Goal: Task Accomplishment & Management: Manage account settings

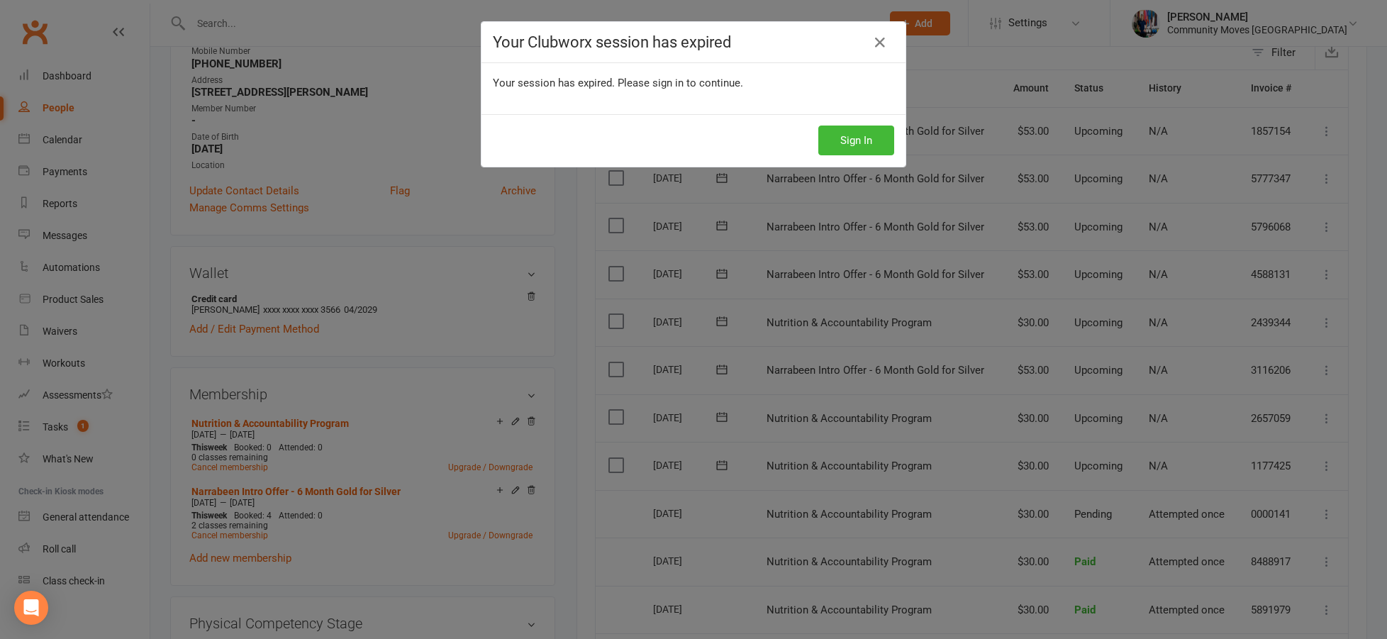
scroll to position [1, 0]
click at [880, 135] on button "Sign In" at bounding box center [856, 141] width 76 height 30
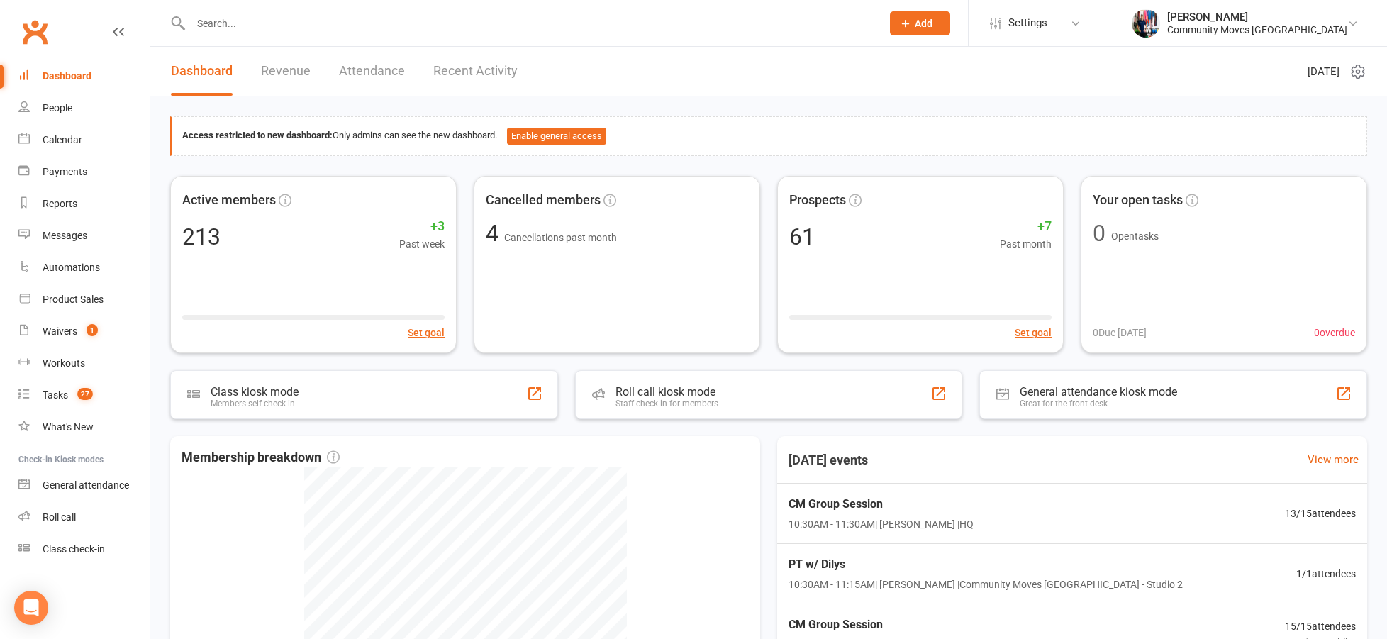
click at [219, 18] on input "text" at bounding box center [529, 23] width 685 height 20
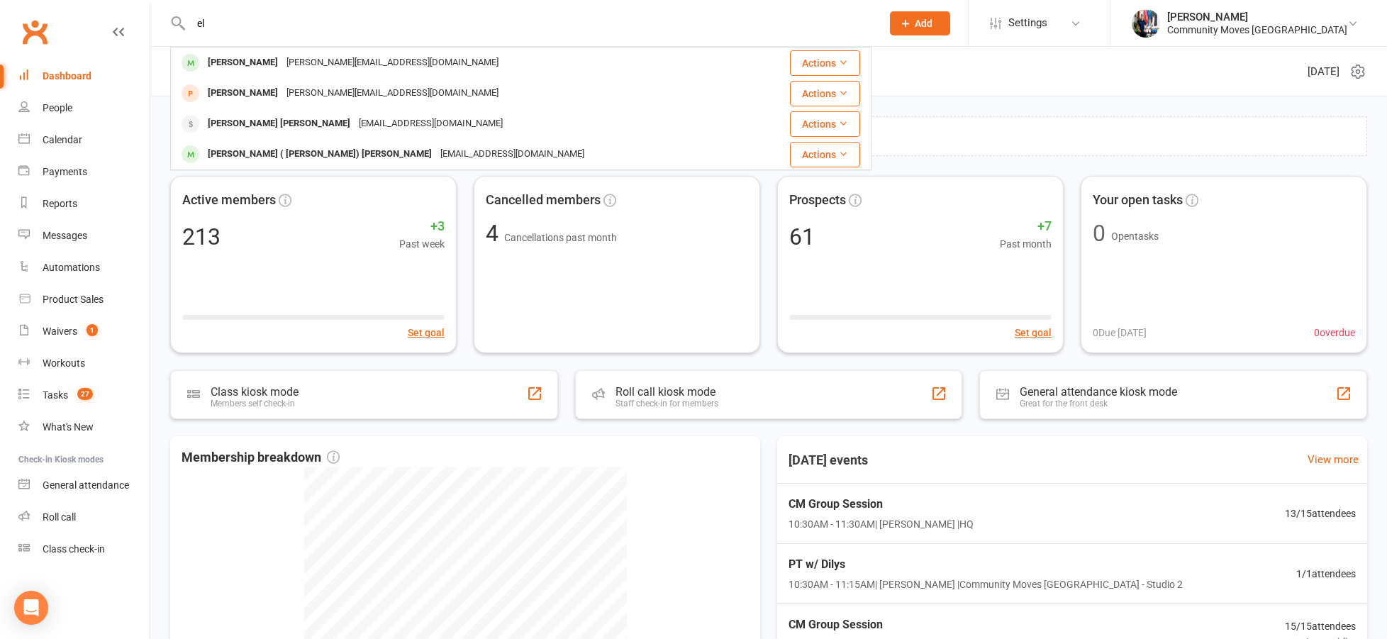
type input "e"
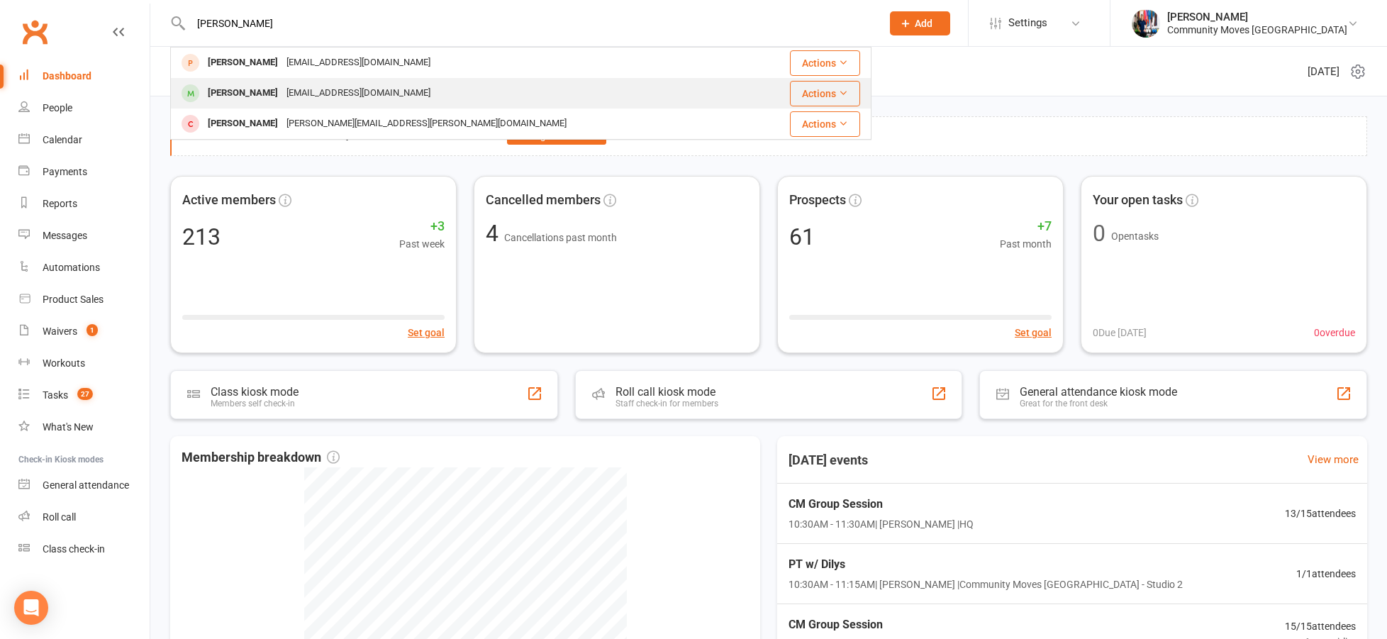
type input "[PERSON_NAME]"
click at [265, 95] on div "[PERSON_NAME]" at bounding box center [243, 93] width 79 height 21
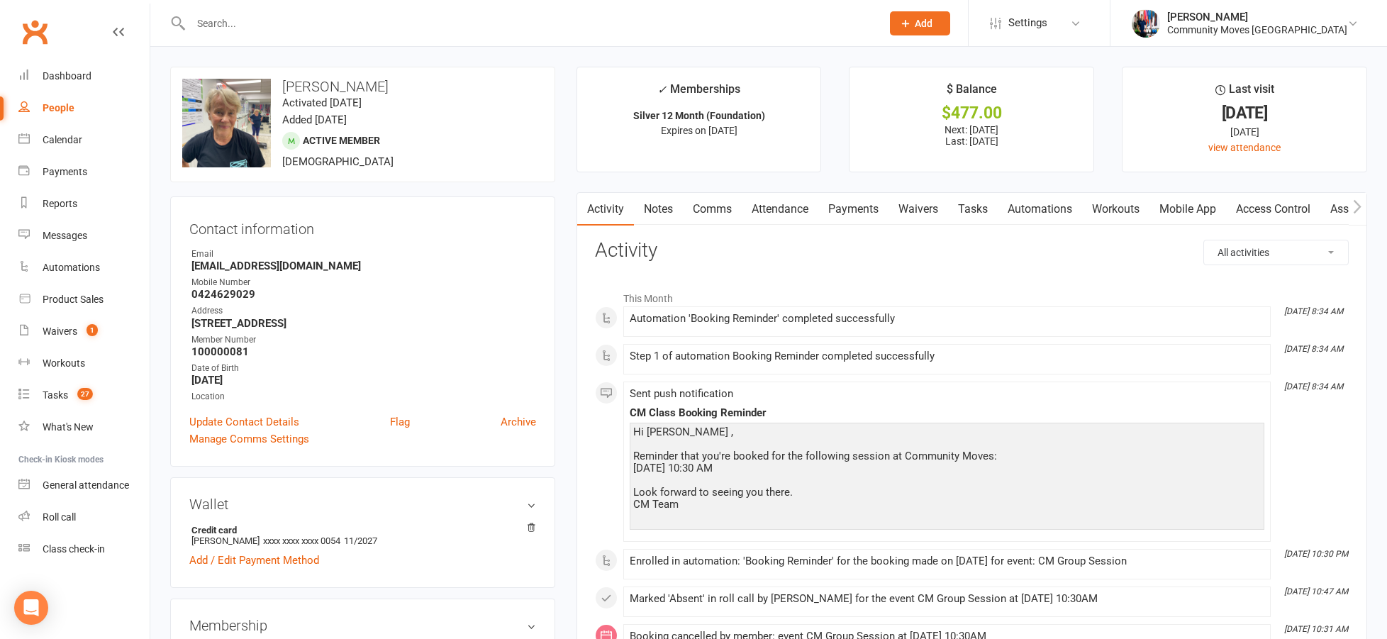
click at [852, 210] on link "Payments" at bounding box center [853, 209] width 70 height 33
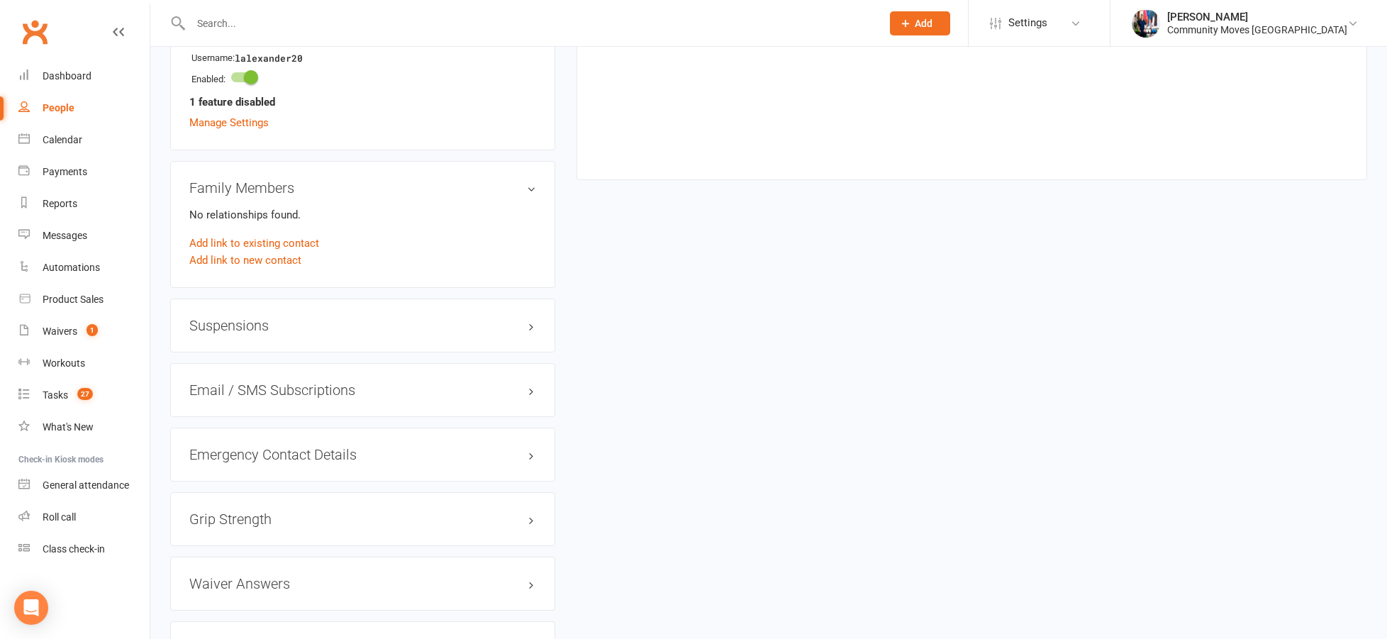
scroll to position [909, 0]
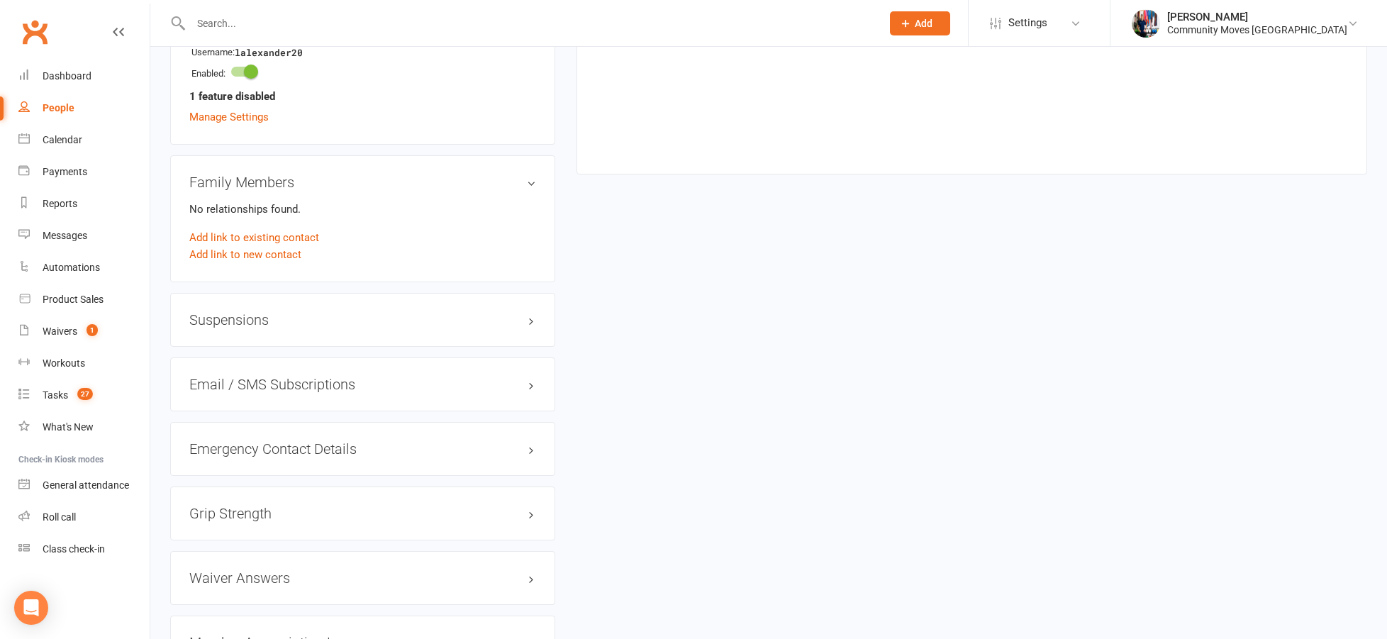
click at [531, 318] on h3 "Suspensions" at bounding box center [362, 320] width 347 height 16
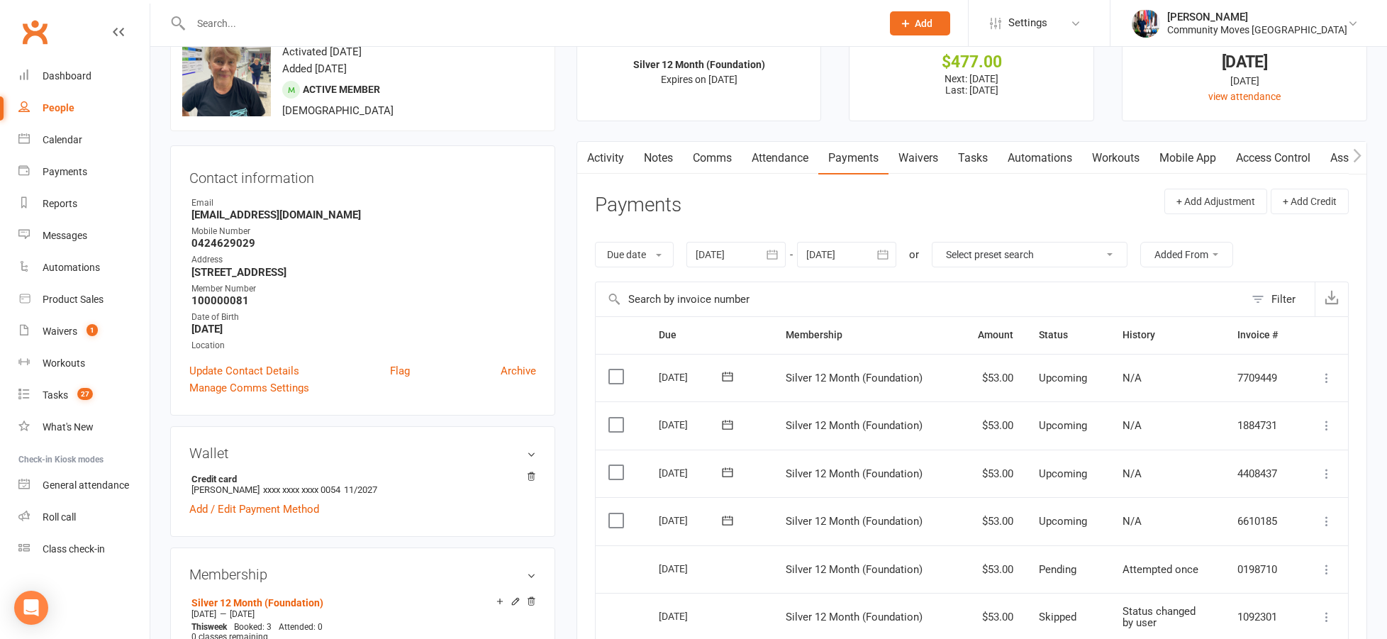
scroll to position [0, 0]
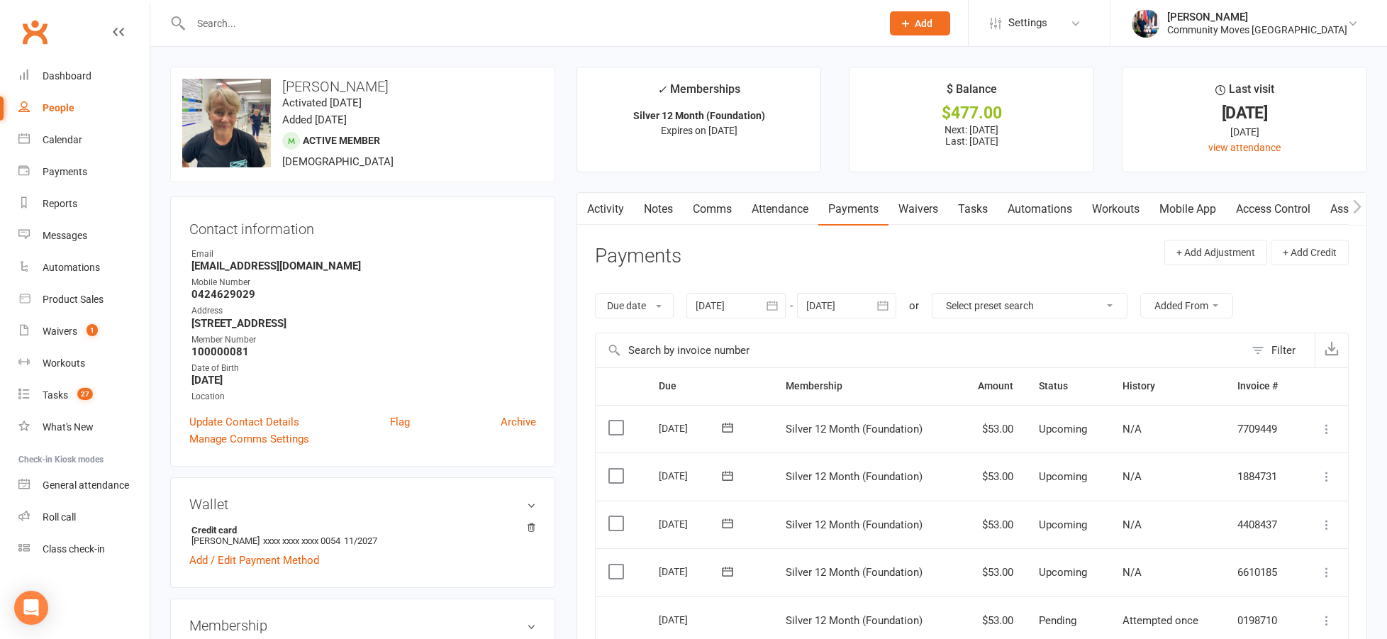
click at [357, 23] on input "text" at bounding box center [529, 23] width 685 height 20
click at [277, 22] on input "text" at bounding box center [529, 23] width 685 height 20
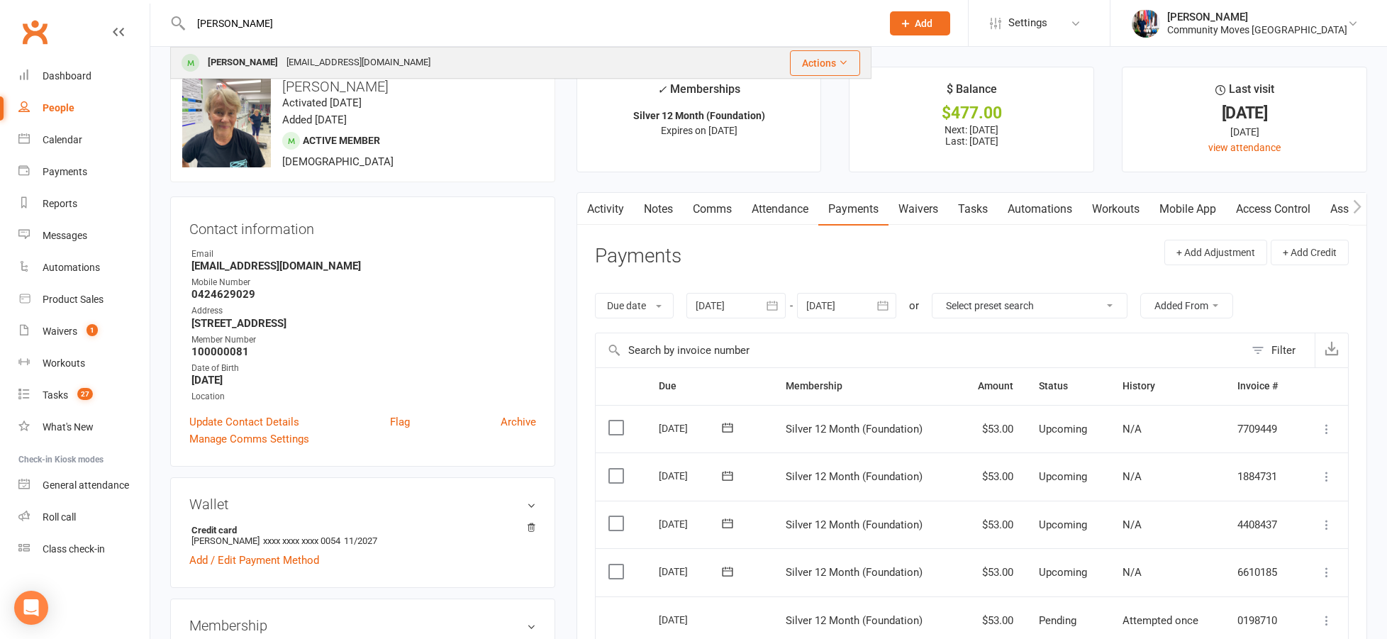
type input "[PERSON_NAME]"
click at [227, 57] on div "[PERSON_NAME]" at bounding box center [243, 62] width 79 height 21
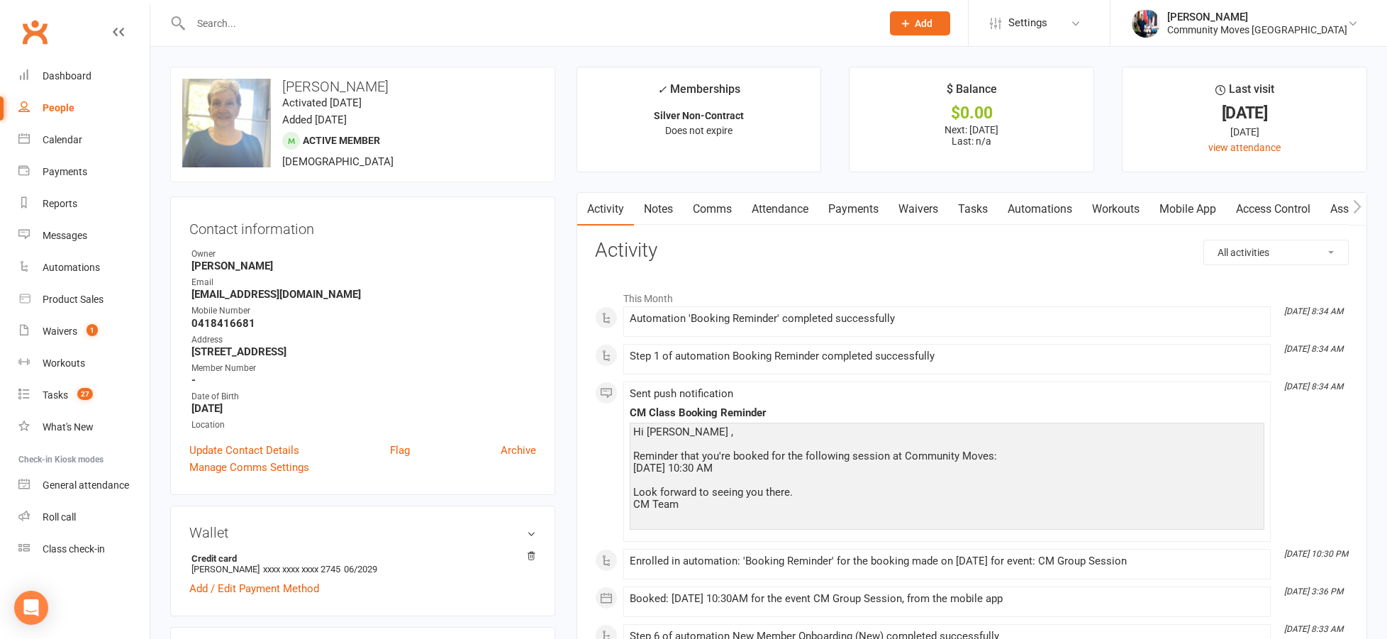
click at [855, 215] on link "Payments" at bounding box center [853, 209] width 70 height 33
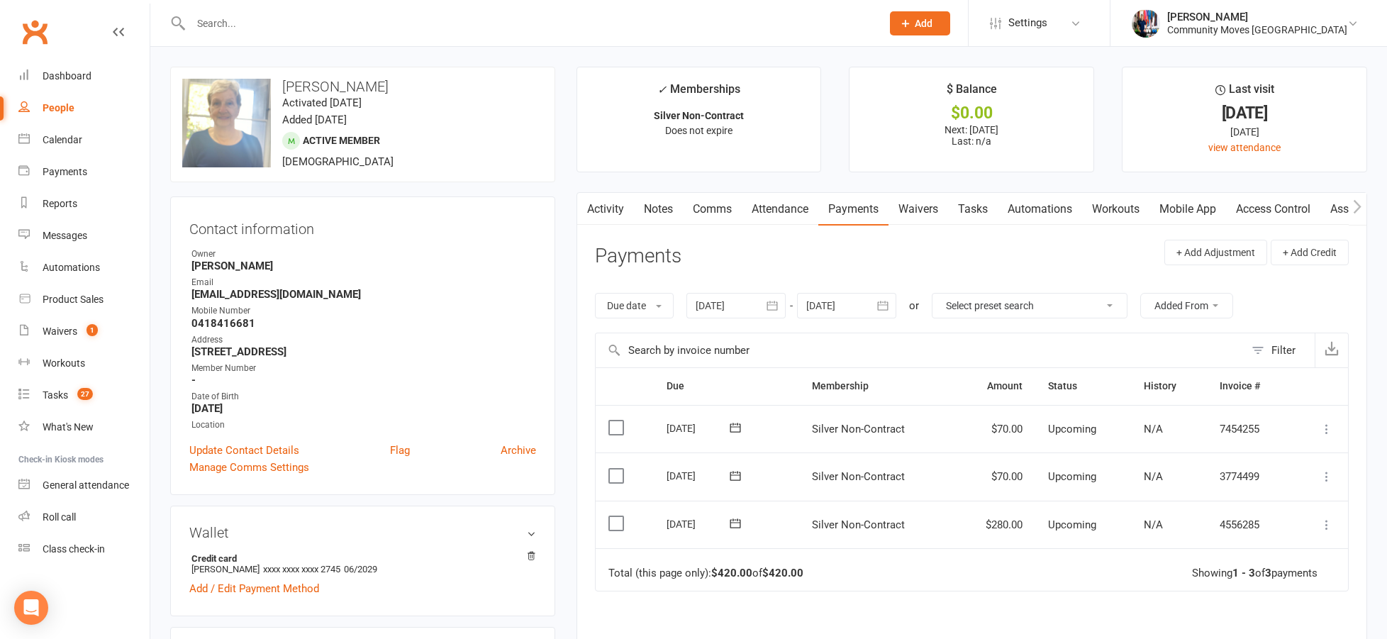
click at [255, 19] on input "text" at bounding box center [529, 23] width 685 height 20
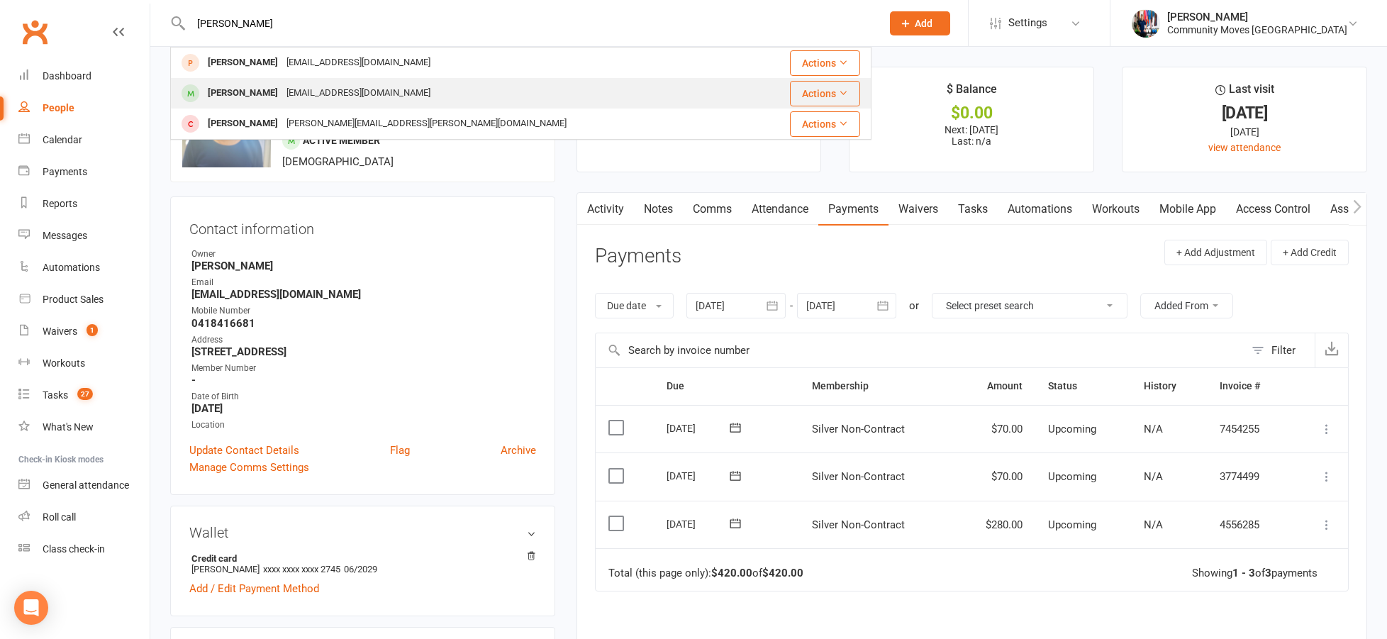
type input "[PERSON_NAME]"
click at [226, 89] on div "[PERSON_NAME]" at bounding box center [243, 93] width 79 height 21
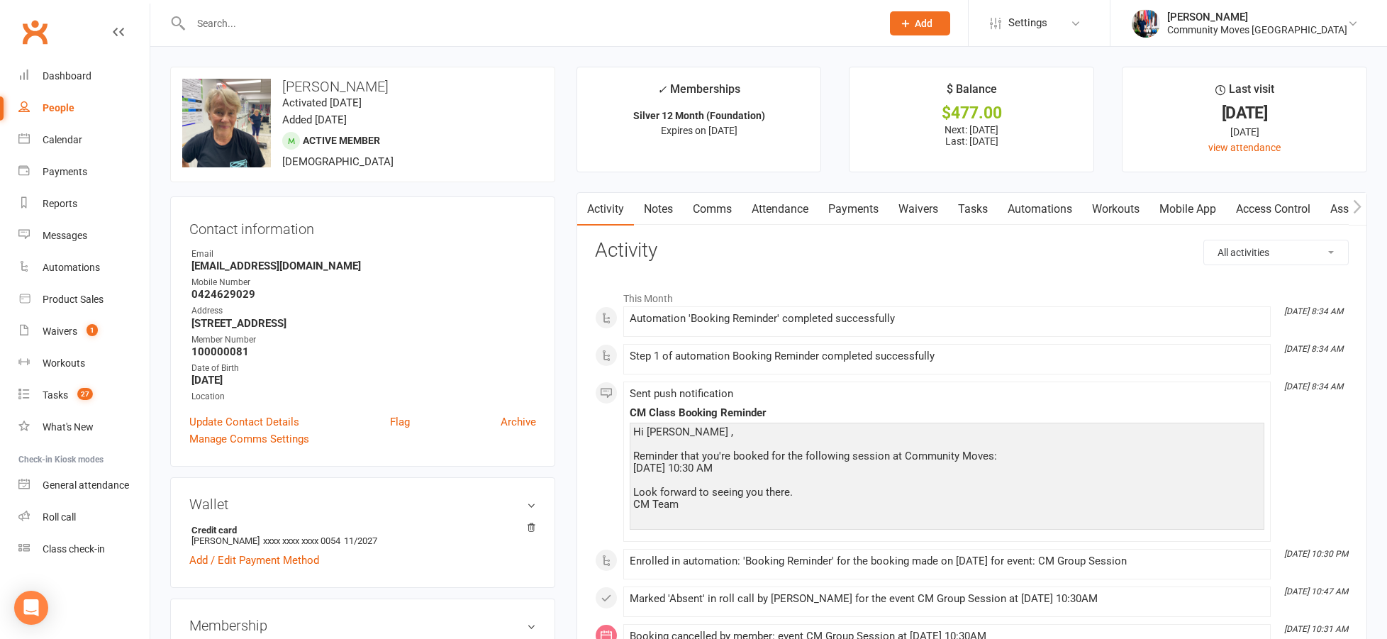
click at [848, 217] on link "Payments" at bounding box center [853, 209] width 70 height 33
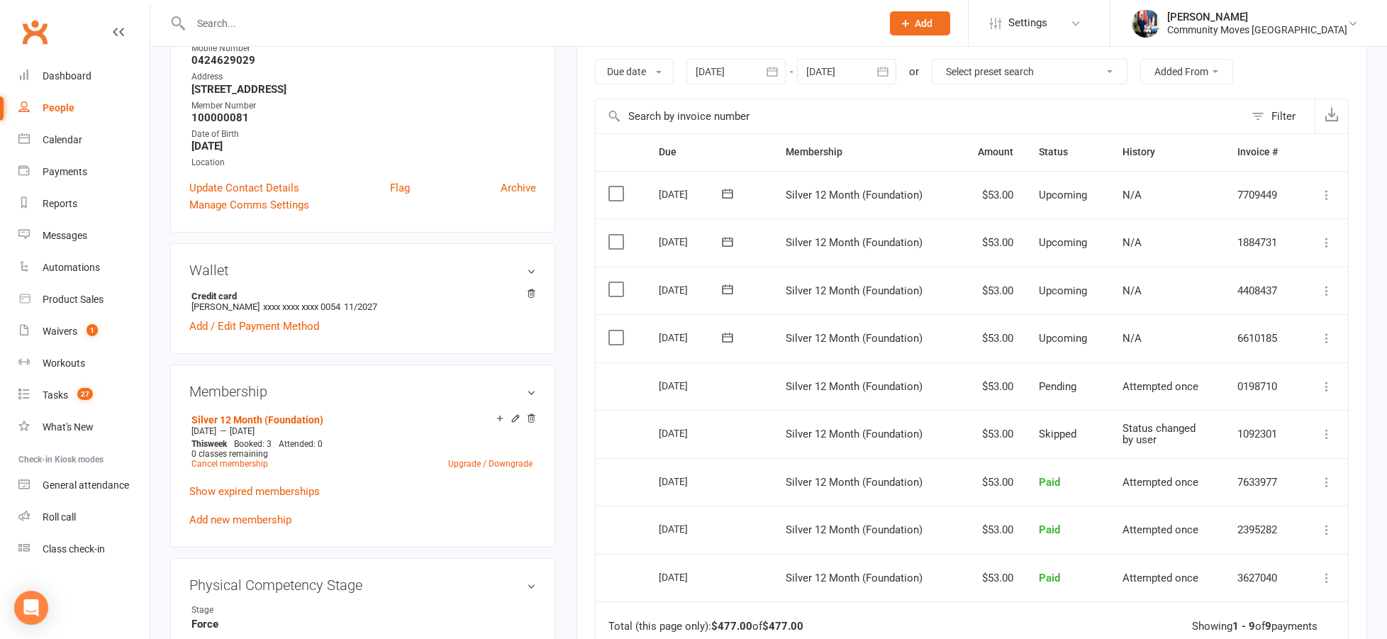
scroll to position [240, 0]
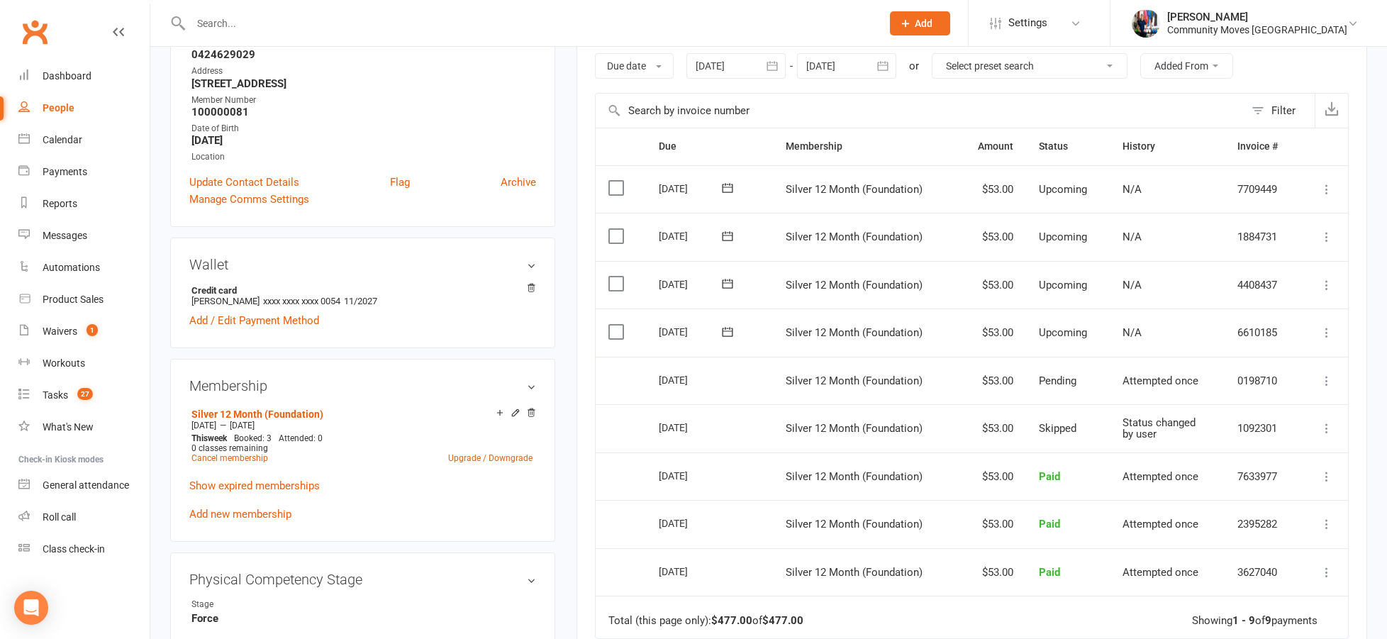
click at [622, 329] on label at bounding box center [617, 332] width 19 height 14
click at [618, 325] on input "checkbox" at bounding box center [612, 325] width 9 height 0
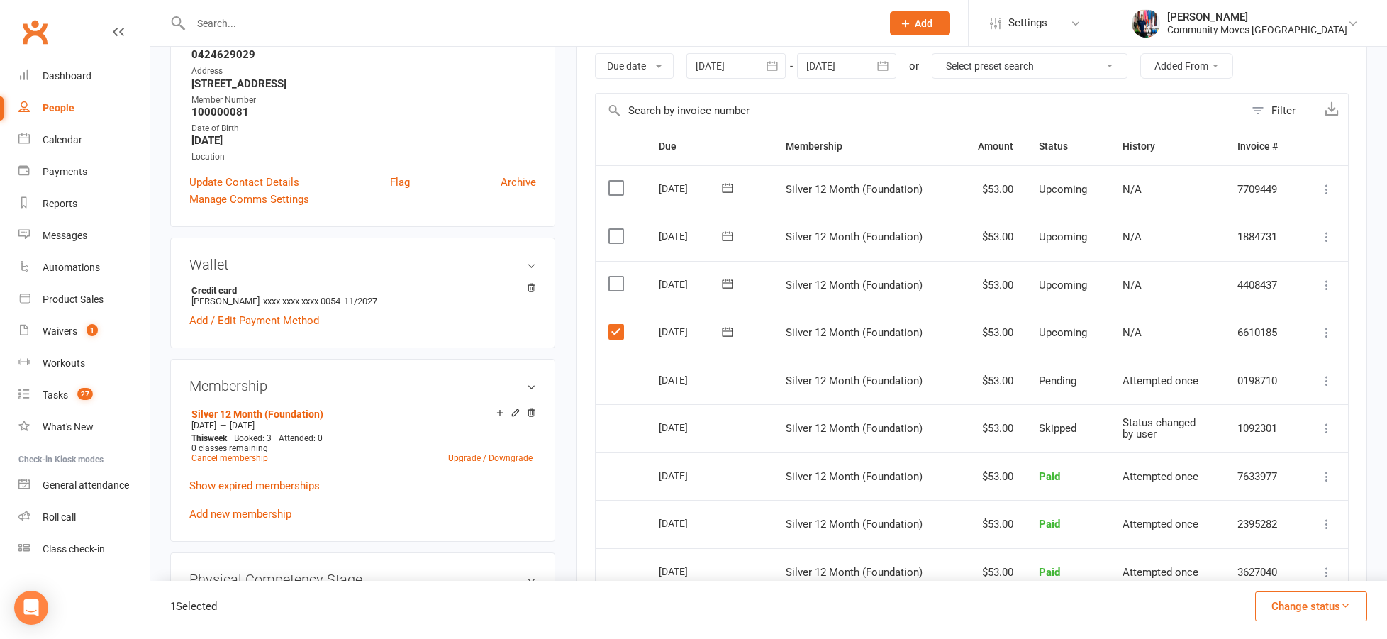
click at [1330, 326] on icon at bounding box center [1327, 333] width 14 height 14
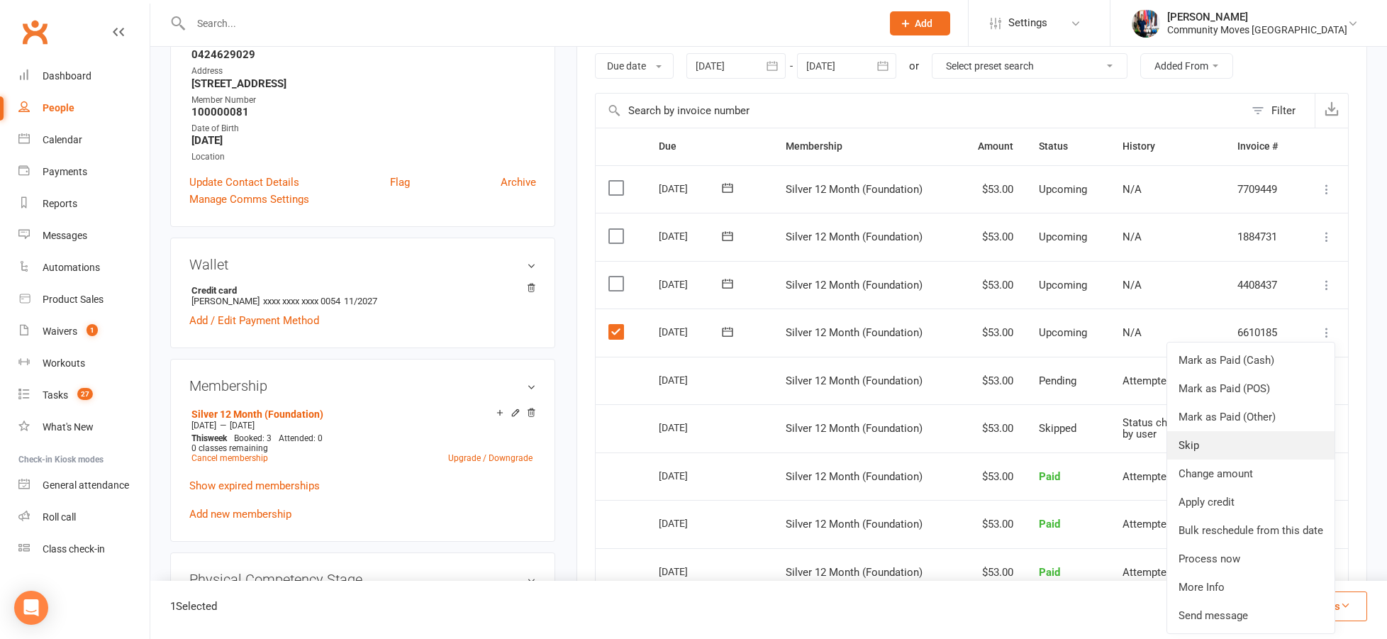
click at [1255, 445] on link "Skip" at bounding box center [1250, 445] width 167 height 28
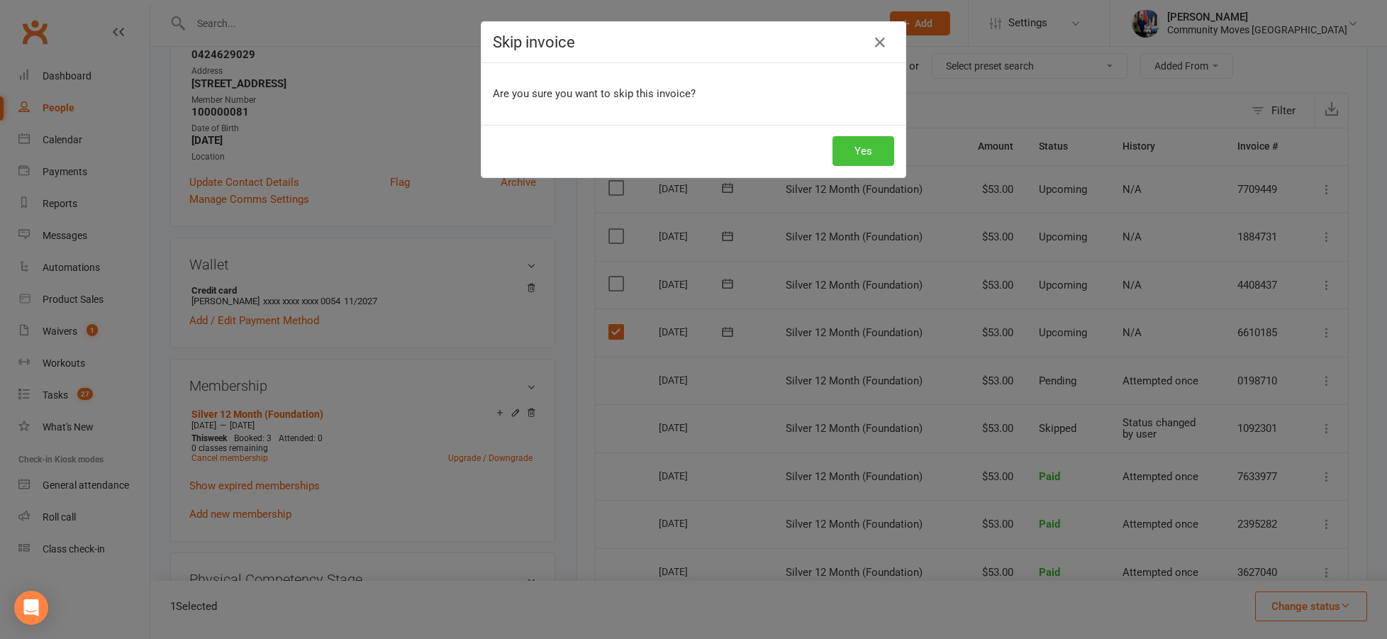
click at [864, 155] on button "Yes" at bounding box center [864, 151] width 62 height 30
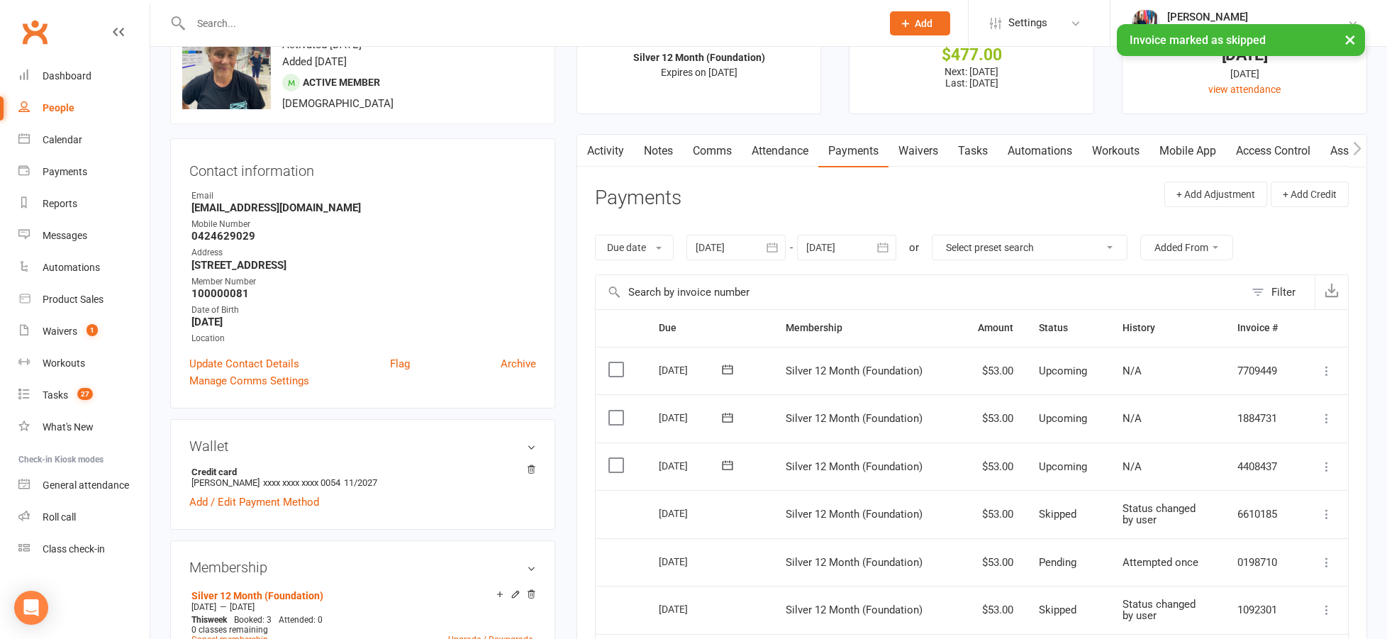
scroll to position [0, 0]
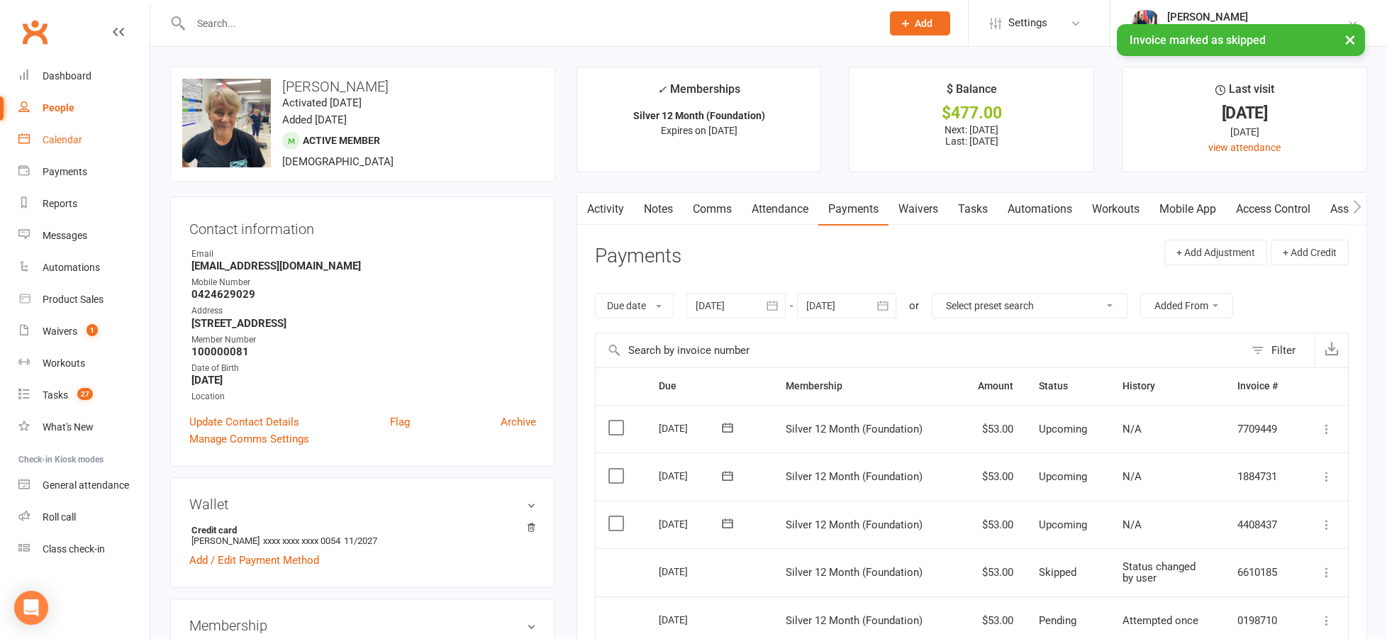
click at [64, 141] on div "Calendar" at bounding box center [63, 139] width 40 height 11
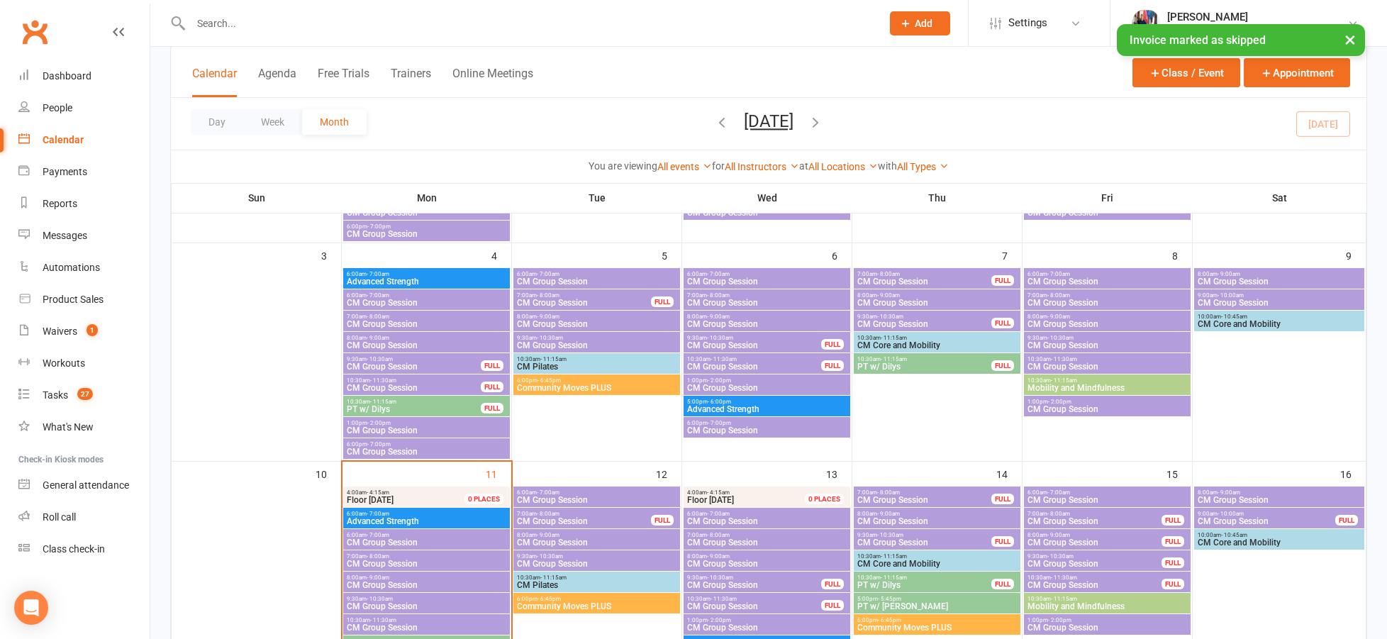
scroll to position [455, 0]
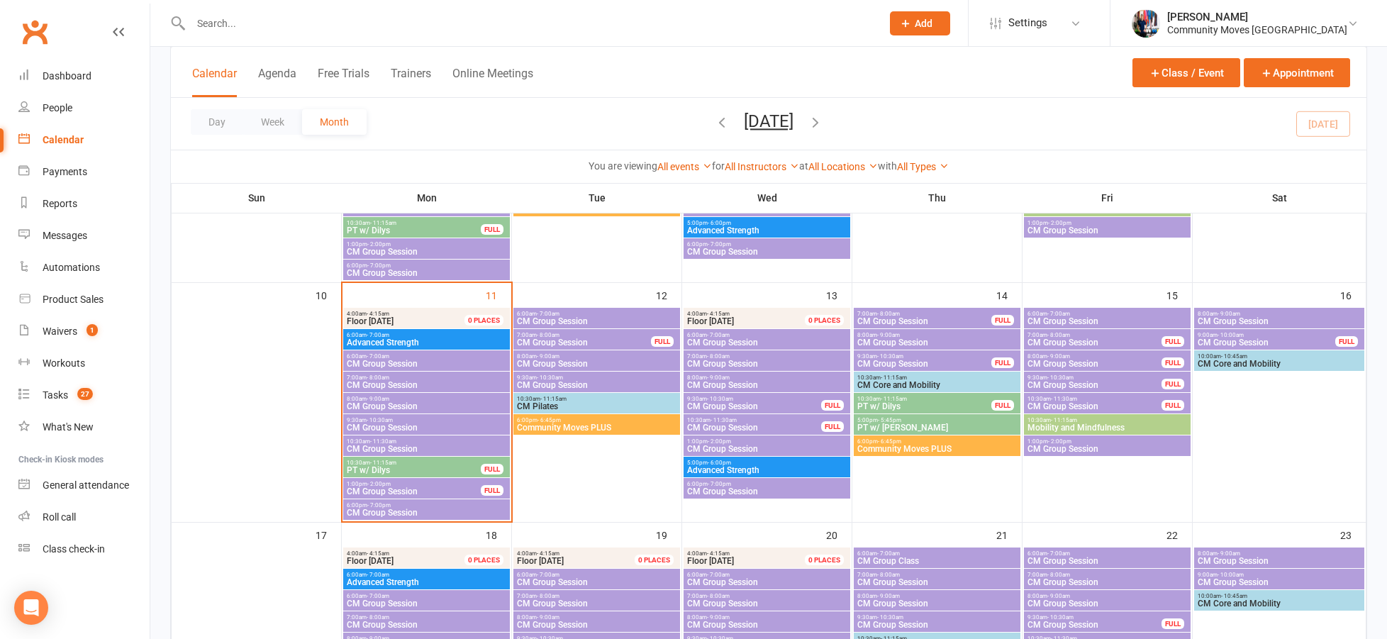
click at [435, 443] on span "10:30am - 11:30am" at bounding box center [426, 441] width 161 height 6
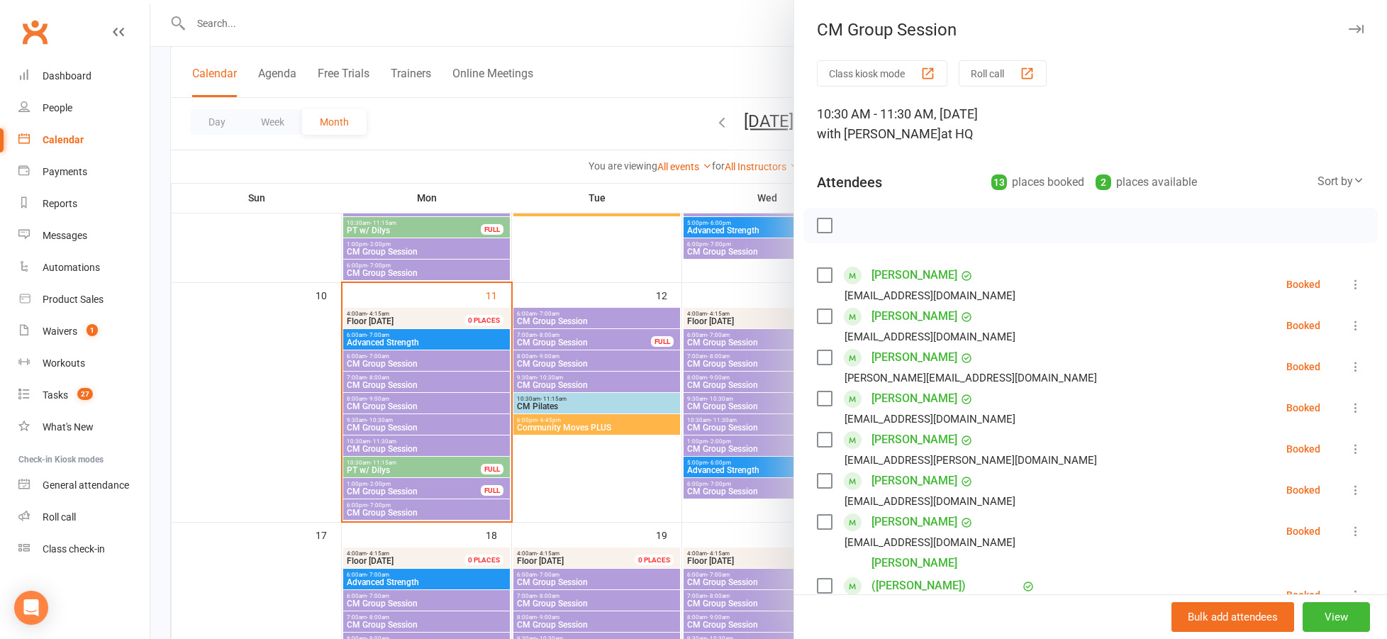
click at [544, 33] on div at bounding box center [768, 319] width 1237 height 639
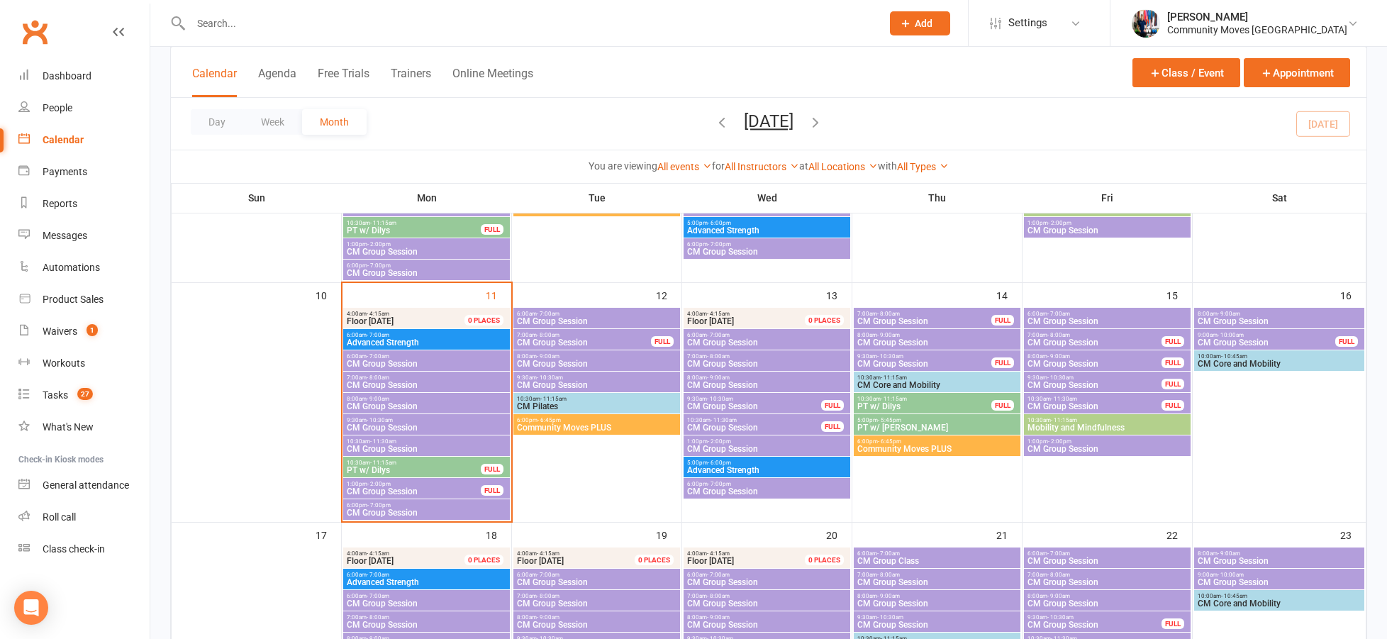
click at [950, 384] on span "CM Core and Mobility" at bounding box center [937, 385] width 161 height 9
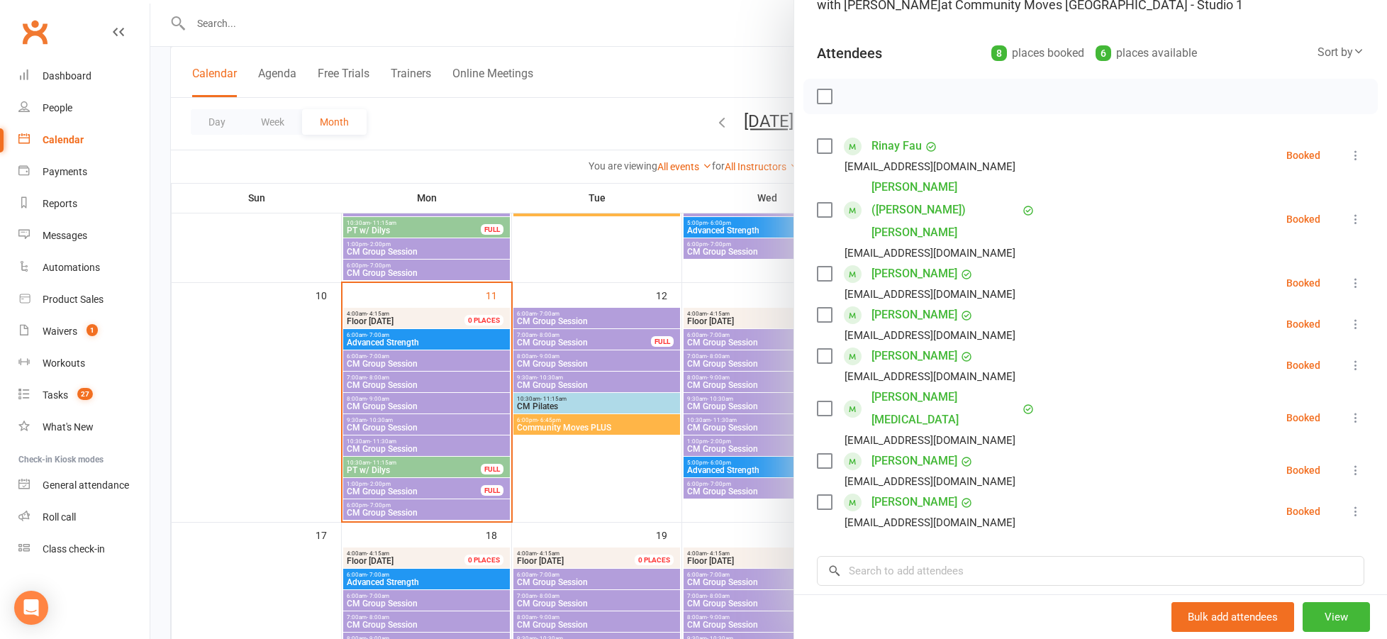
scroll to position [150, 0]
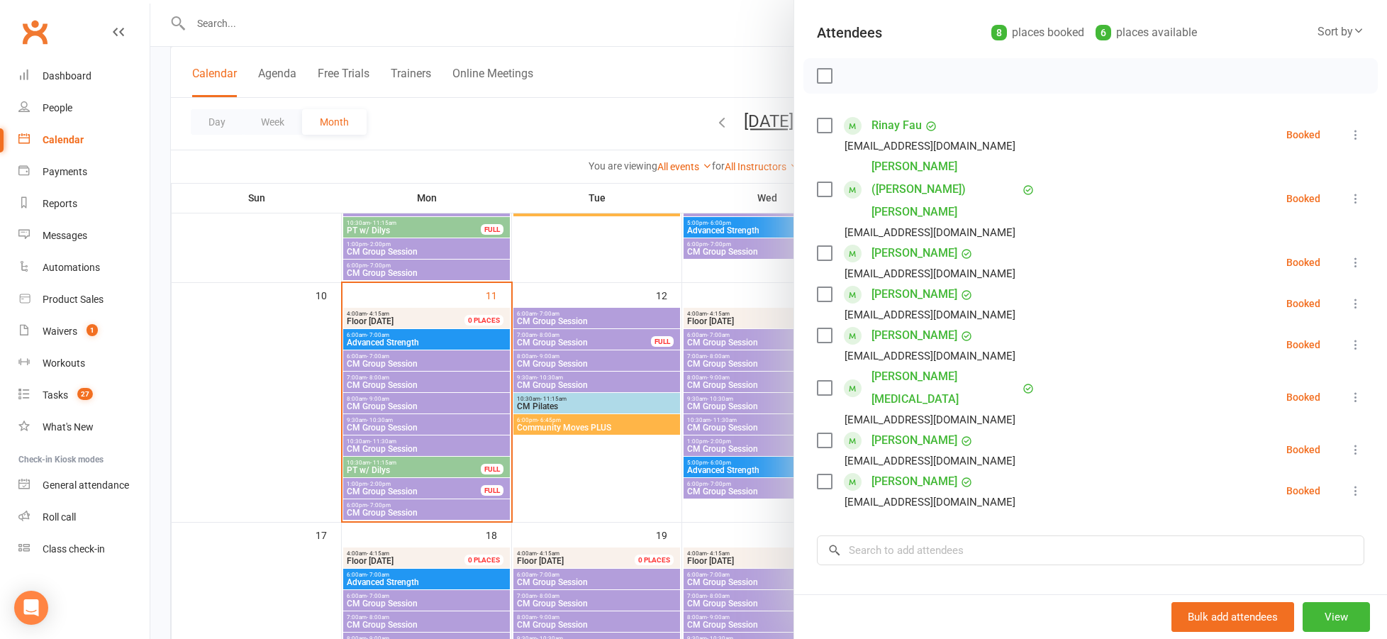
click at [779, 289] on div at bounding box center [768, 319] width 1237 height 639
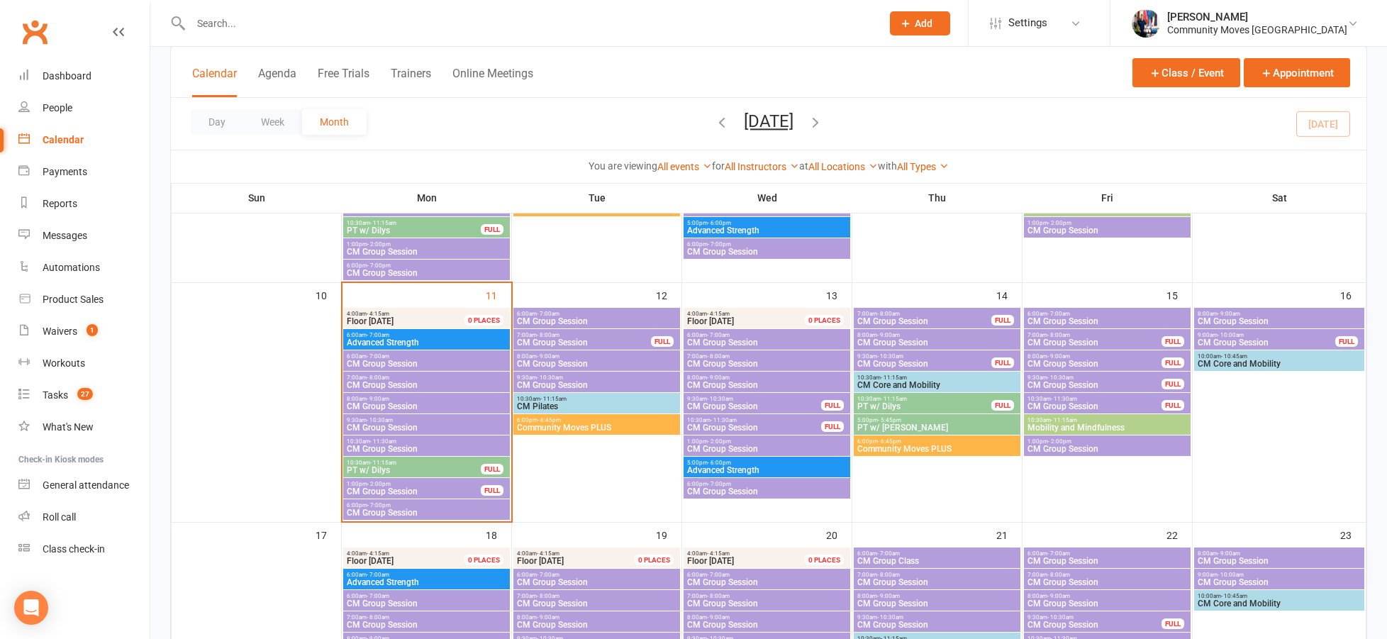
click at [950, 382] on span "CM Core and Mobility" at bounding box center [937, 385] width 161 height 9
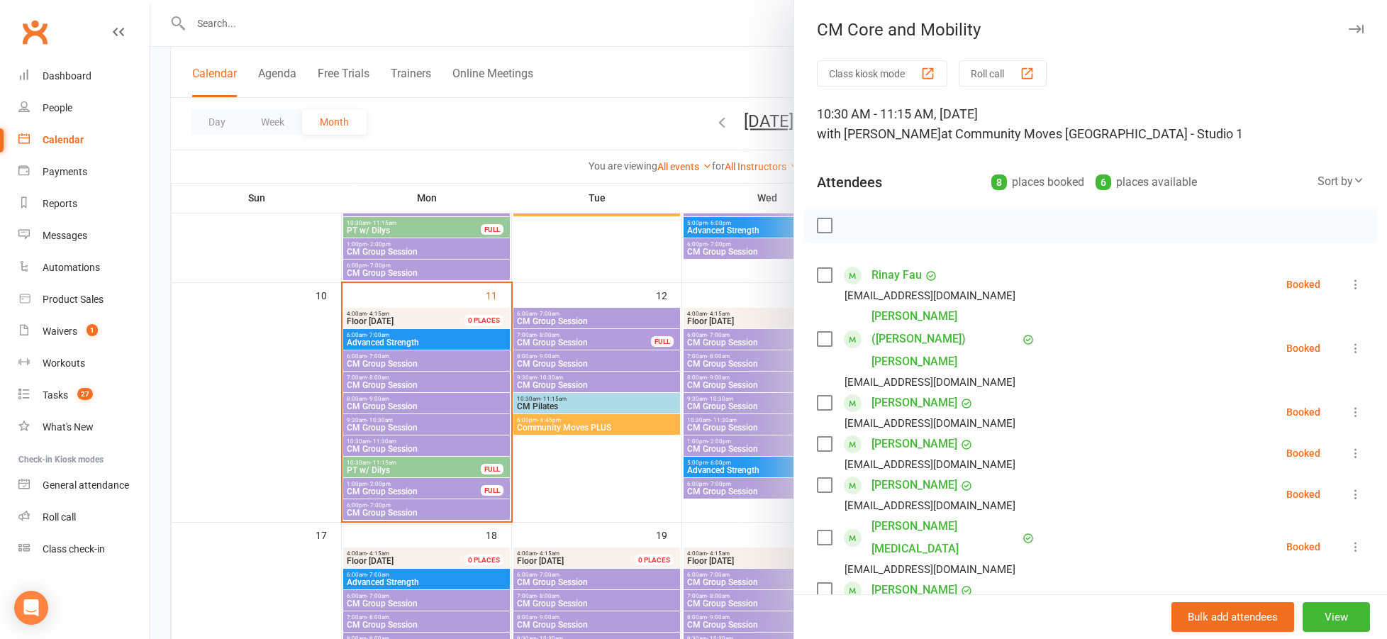
click at [762, 286] on div at bounding box center [768, 319] width 1237 height 639
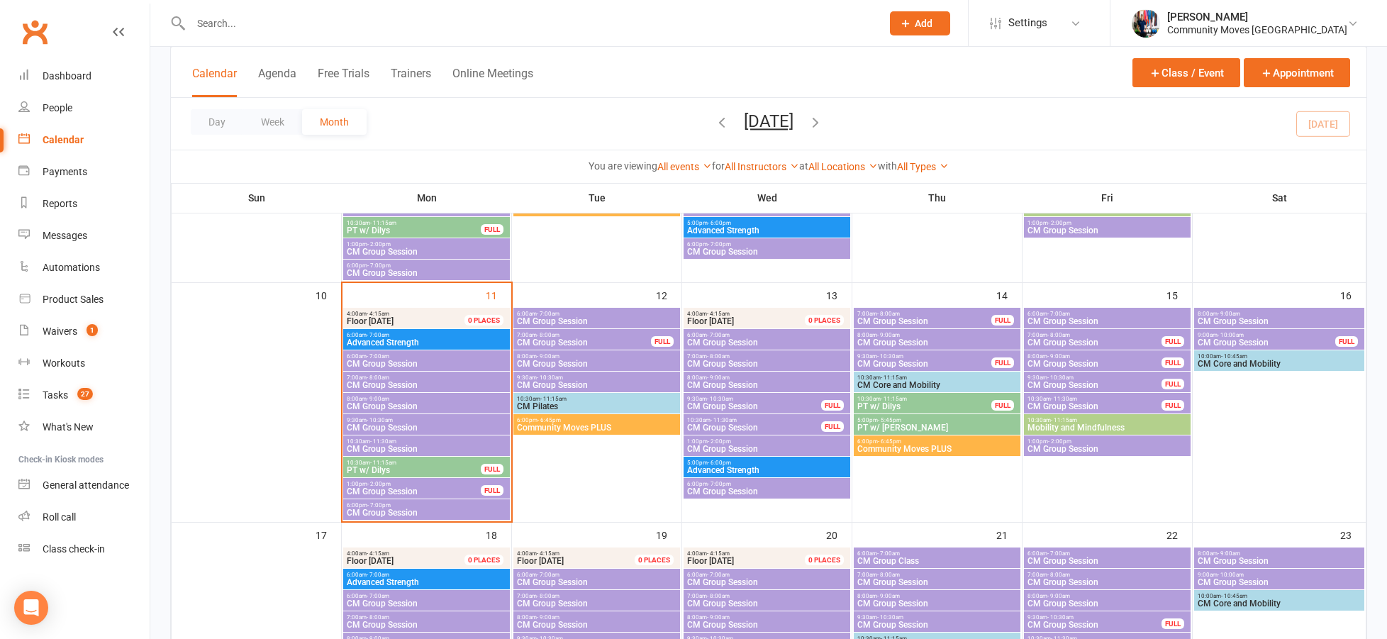
click at [950, 382] on span "CM Core and Mobility" at bounding box center [937, 385] width 161 height 9
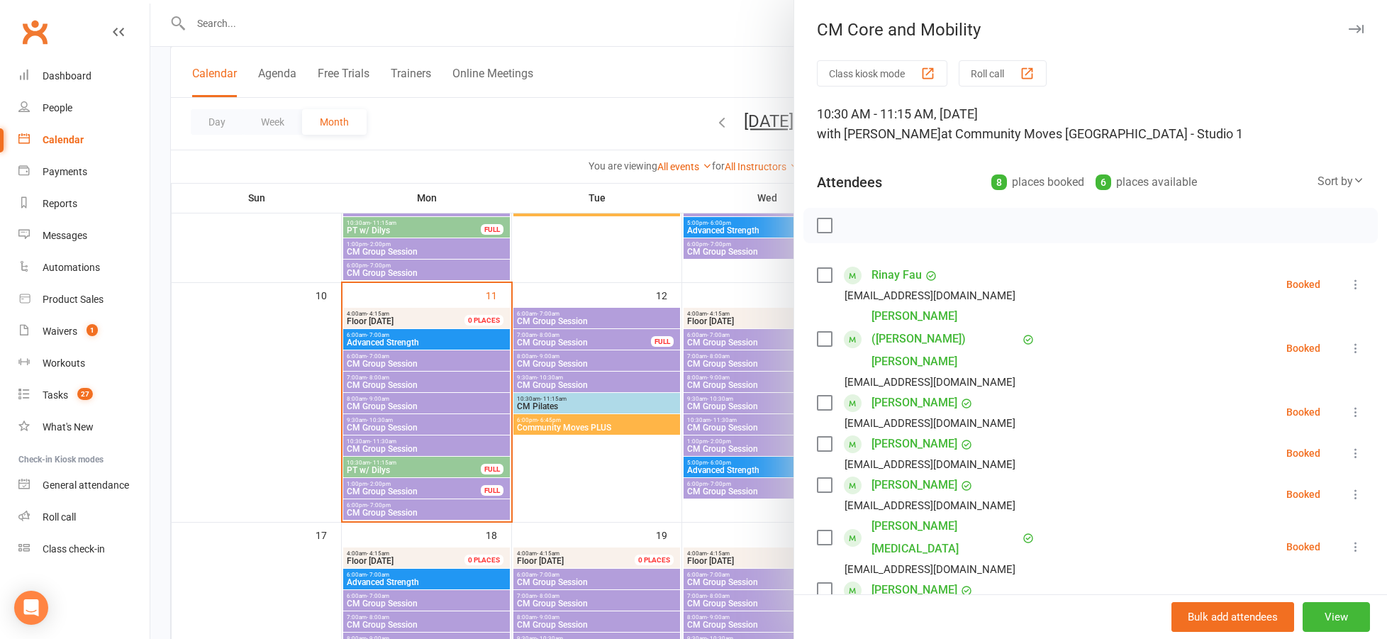
click at [730, 269] on div at bounding box center [768, 319] width 1237 height 639
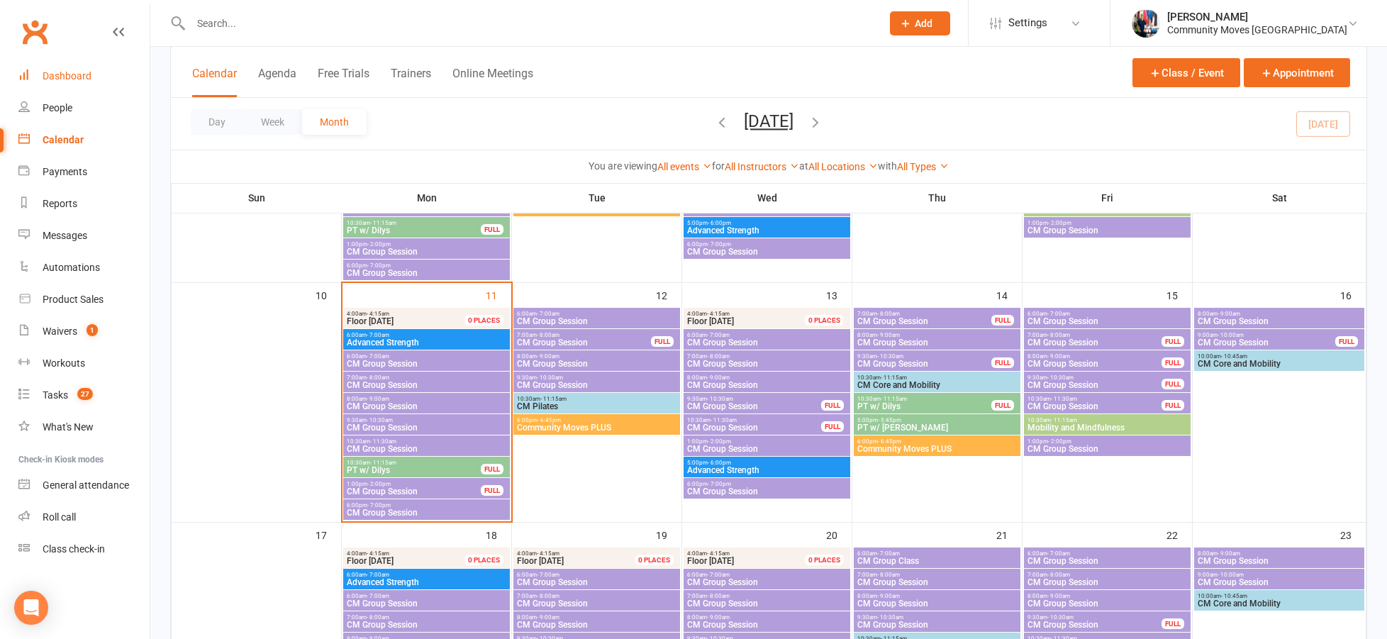
click at [77, 68] on link "Dashboard" at bounding box center [83, 76] width 131 height 32
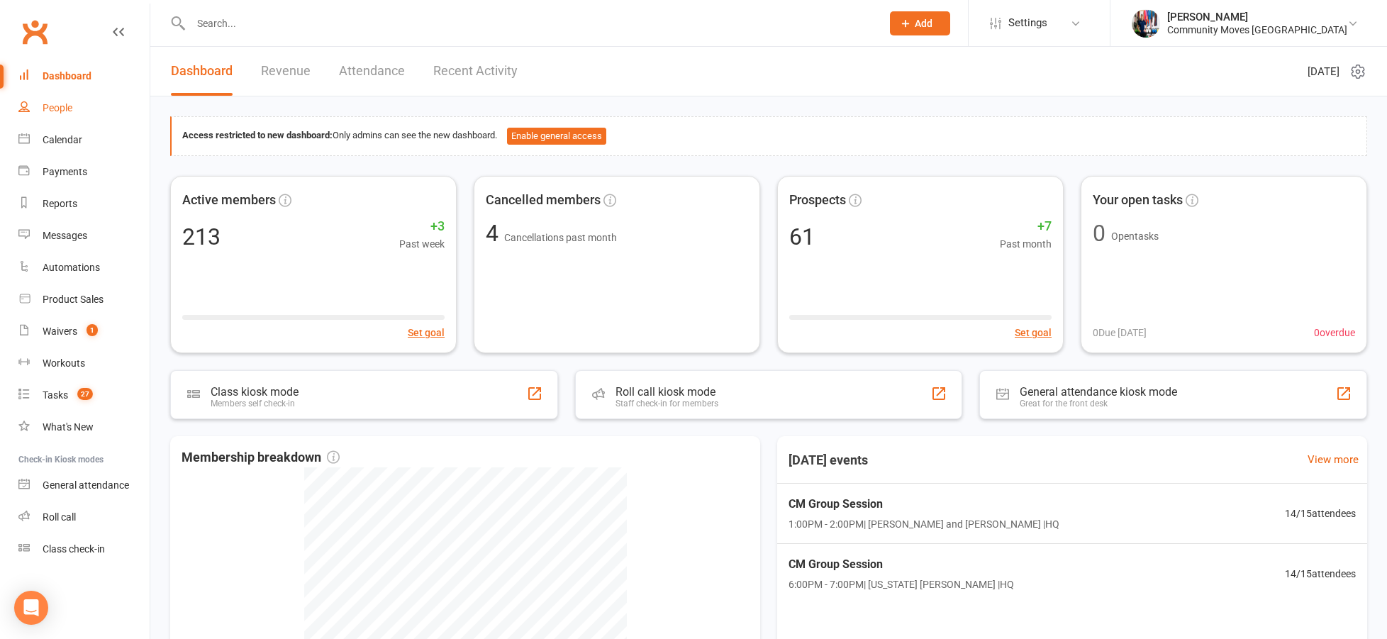
click at [69, 109] on div "People" at bounding box center [58, 107] width 30 height 11
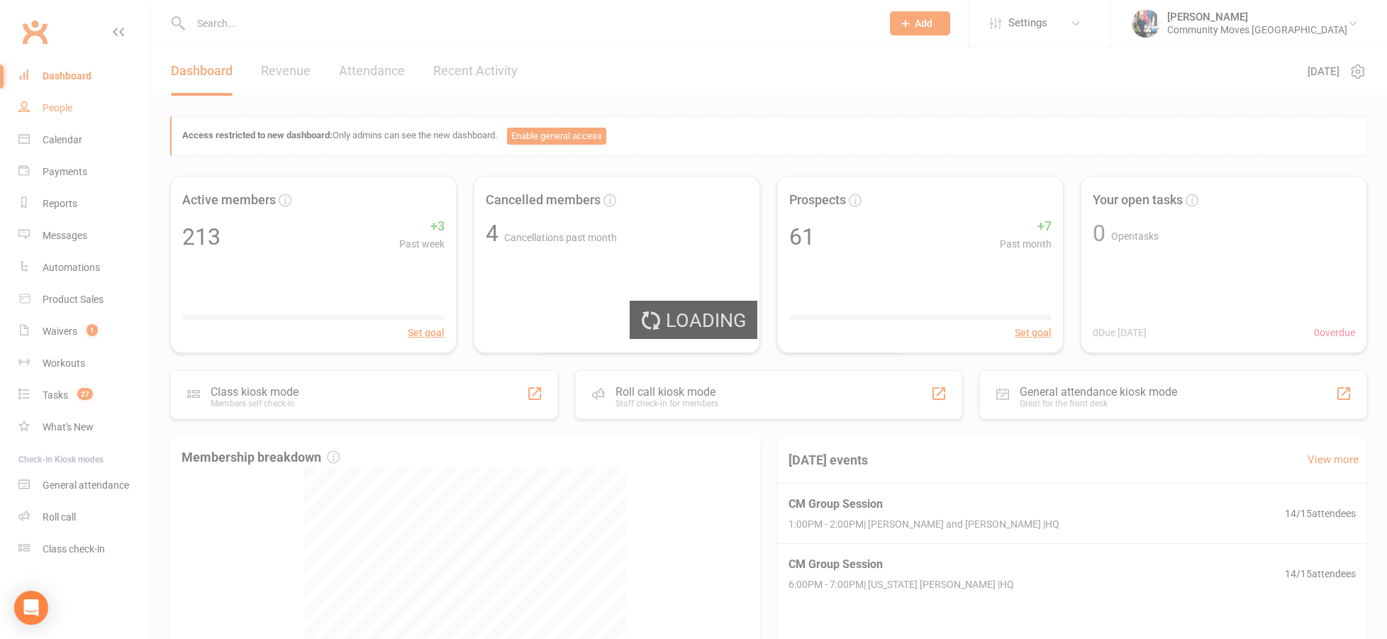
select select "100"
